Goal: Answer question/provide support: Share knowledge or assist other users

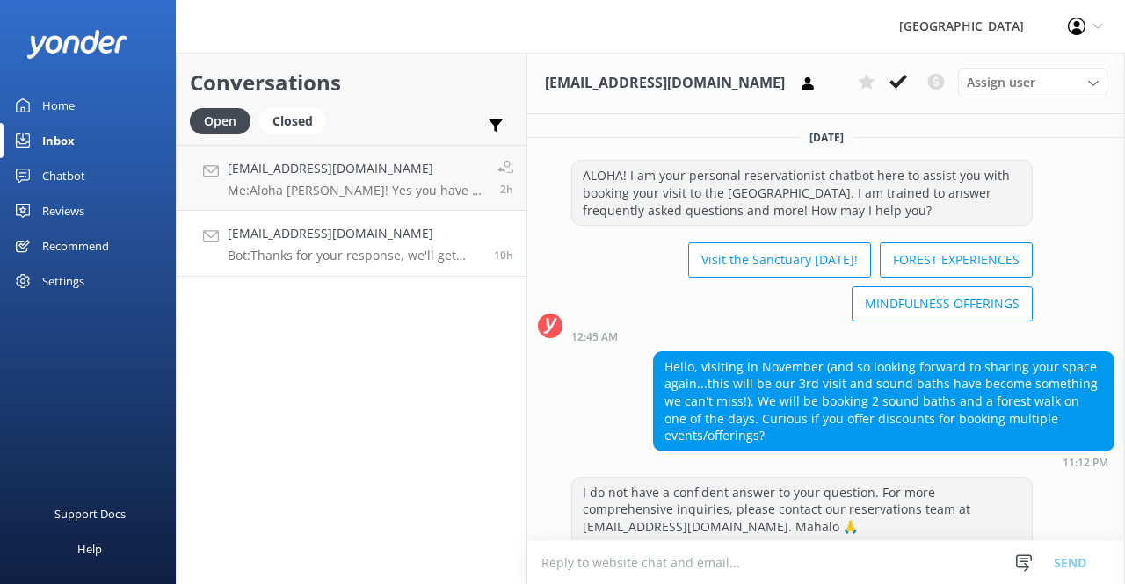
scroll to position [495, 0]
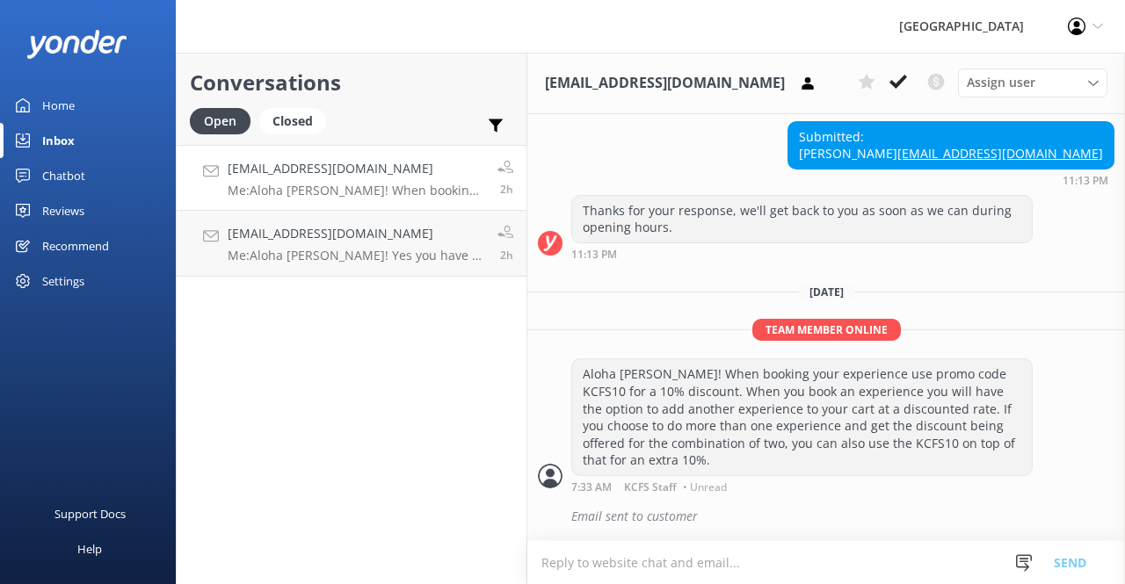
scroll to position [495, 0]
click at [896, 76] on icon at bounding box center [898, 82] width 18 height 18
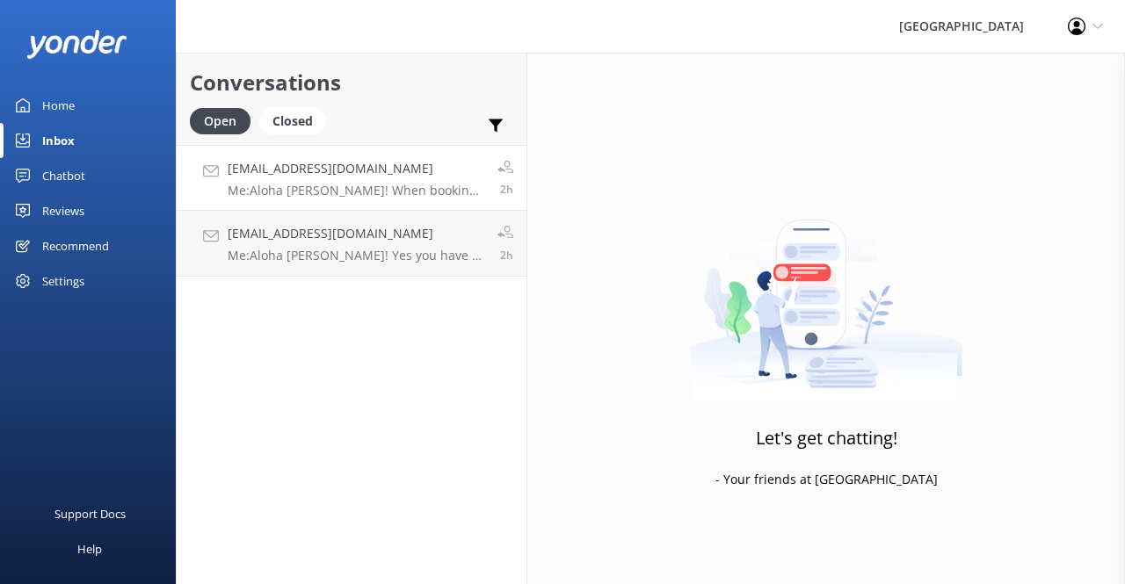
click at [417, 171] on h4 "[EMAIL_ADDRESS][DOMAIN_NAME]" at bounding box center [356, 168] width 257 height 19
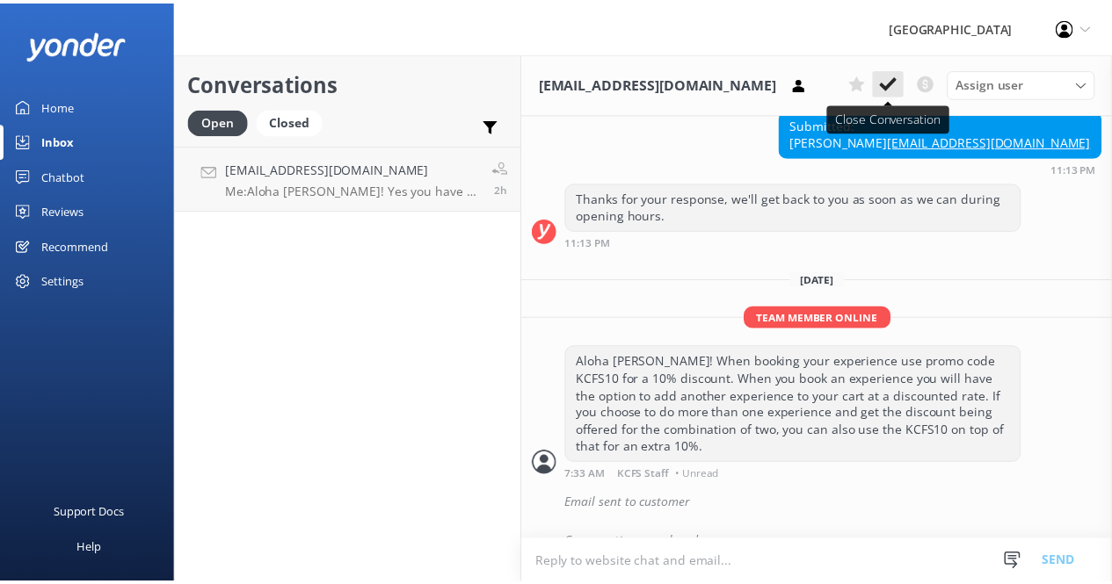
scroll to position [533, 0]
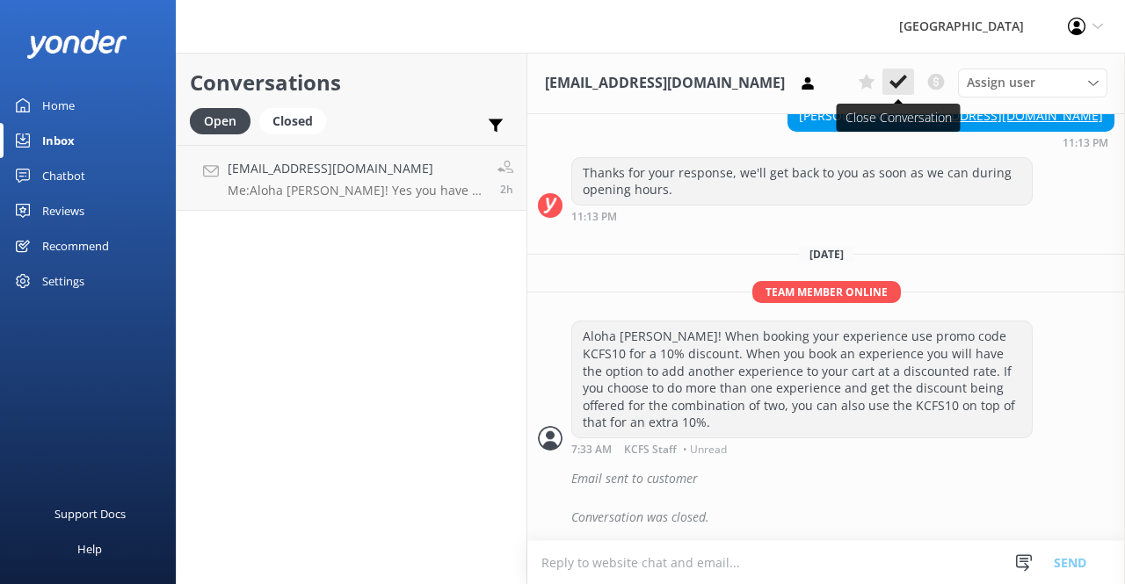
click at [905, 83] on icon at bounding box center [898, 82] width 18 height 18
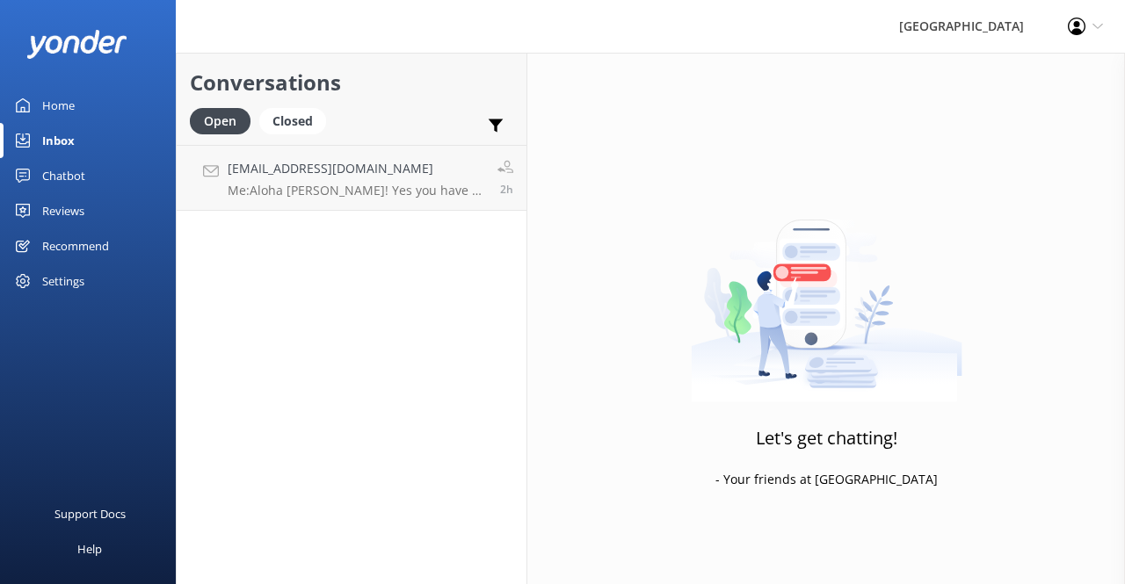
click at [69, 101] on div "Home" at bounding box center [58, 105] width 33 height 35
